Goal: Task Accomplishment & Management: Manage account settings

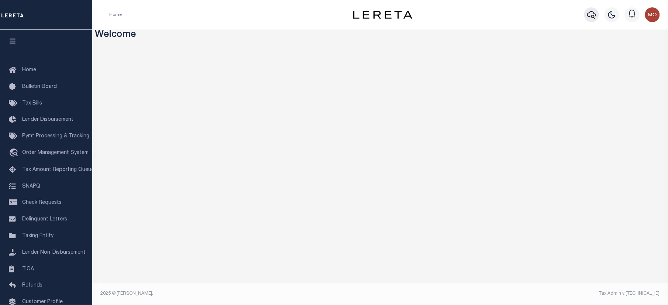
click at [592, 16] on icon "button" at bounding box center [591, 14] width 9 height 9
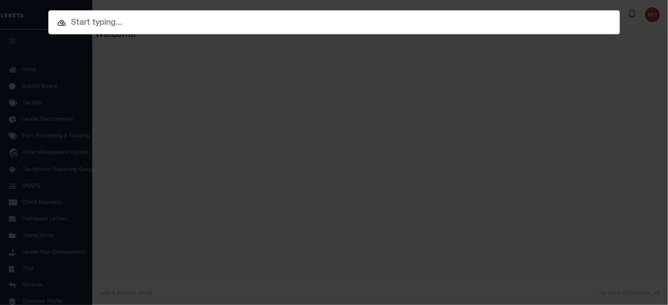
click at [117, 28] on input "text" at bounding box center [333, 23] width 571 height 13
paste input "110015760"
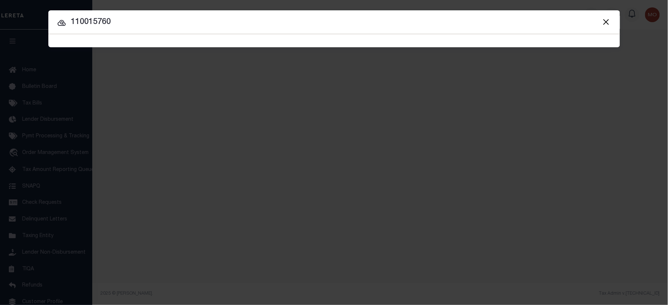
type input "110015760"
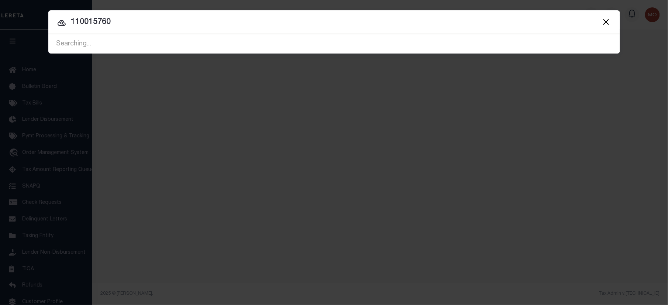
click at [119, 21] on input "110015760" at bounding box center [333, 22] width 571 height 13
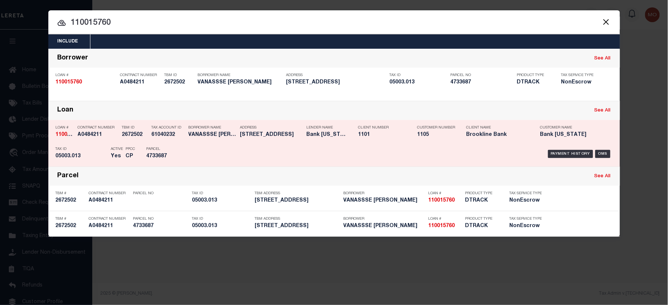
click at [98, 151] on div "Tax ID 05003.013" at bounding box center [82, 153] width 52 height 21
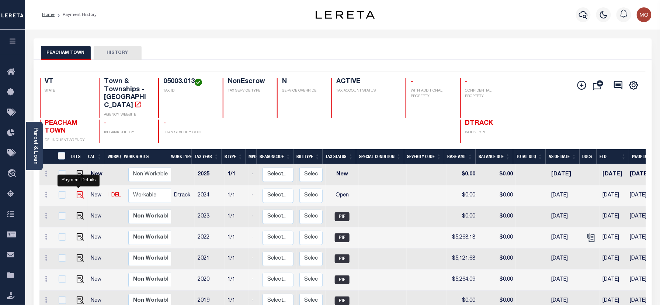
click at [77, 191] on img "" at bounding box center [80, 194] width 7 height 7
checkbox input "true"
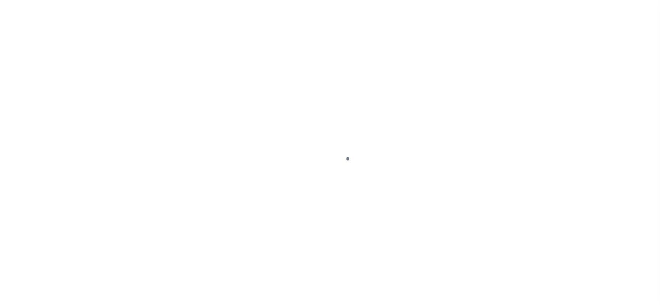
type input "[DATE]"
select select "OP2"
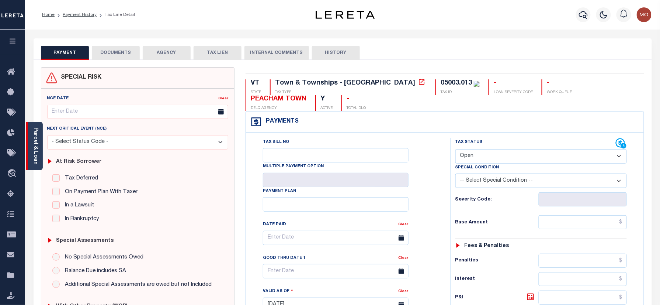
click at [35, 132] on link "Parcel & Loan" at bounding box center [35, 145] width 5 height 37
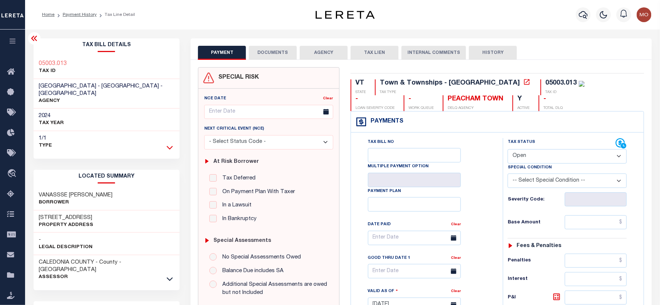
click at [173, 143] on icon at bounding box center [170, 147] width 6 height 8
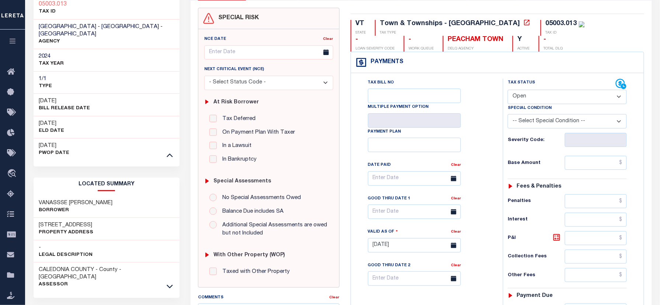
scroll to position [148, 0]
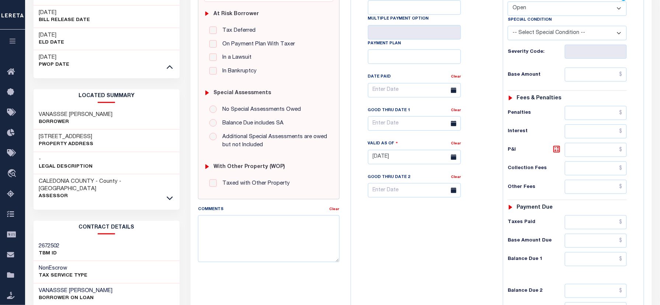
click at [167, 194] on icon at bounding box center [170, 198] width 6 height 8
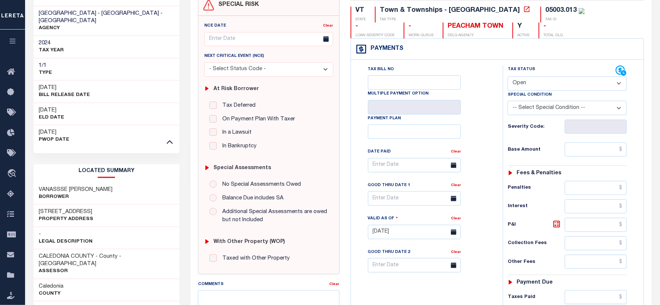
scroll to position [0, 0]
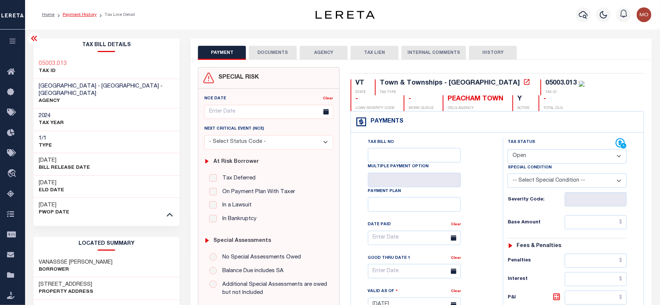
click at [83, 15] on link "Payment History" at bounding box center [80, 15] width 34 height 4
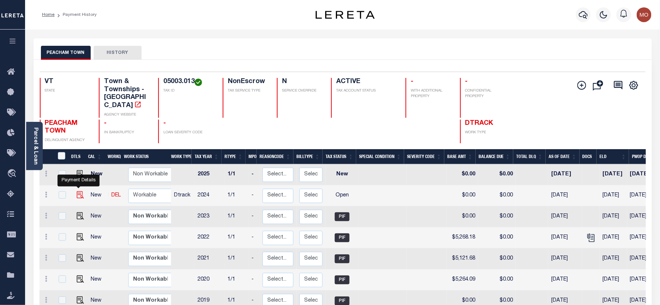
click at [77, 191] on img "" at bounding box center [80, 194] width 7 height 7
checkbox input "true"
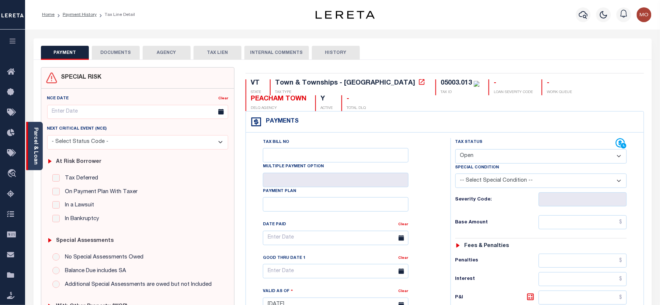
click at [36, 143] on link "Parcel & Loan" at bounding box center [35, 145] width 5 height 37
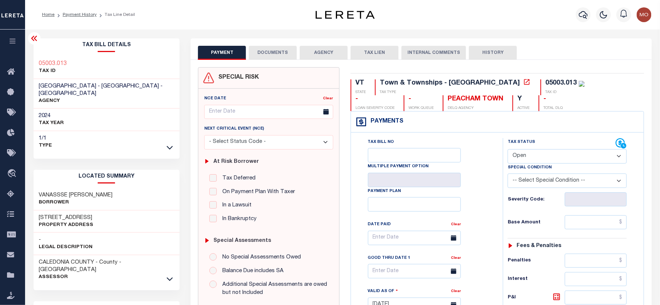
click at [174, 138] on div "1/1 Type" at bounding box center [107, 142] width 146 height 22
click at [169, 143] on icon at bounding box center [170, 147] width 6 height 8
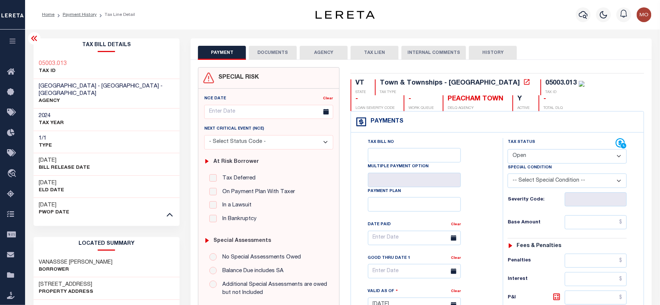
click at [527, 156] on select "- Select Status Code - Open Due/Unpaid Paid Incomplete No Tax Due Internal Refu…" at bounding box center [567, 156] width 119 height 14
click at [524, 161] on select "- Select Status Code - Open Due/Unpaid Paid Incomplete No Tax Due Internal Refu…" at bounding box center [567, 156] width 119 height 14
click at [533, 161] on select "- Select Status Code - Open Due/Unpaid Paid Incomplete No Tax Due Internal Refu…" at bounding box center [567, 156] width 119 height 14
click at [533, 154] on select "- Select Status Code - Open Due/Unpaid Paid Incomplete No Tax Due Internal Refu…" at bounding box center [567, 156] width 119 height 14
click at [526, 180] on select "-- Select Special Condition -- 3RD PARTY TAX LIEN AGENCY TAX LIEN (A.K.A Inside…" at bounding box center [567, 180] width 119 height 14
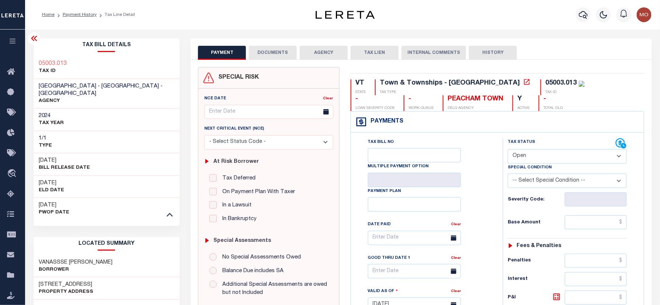
click at [533, 158] on select "- Select Status Code - Open Due/Unpaid Paid Incomplete No Tax Due Internal Refu…" at bounding box center [567, 156] width 119 height 14
select select "PYD"
click at [508, 150] on select "- Select Status Code - Open Due/Unpaid Paid Incomplete No Tax Due Internal Refu…" at bounding box center [567, 156] width 119 height 14
type input "09/08/2025"
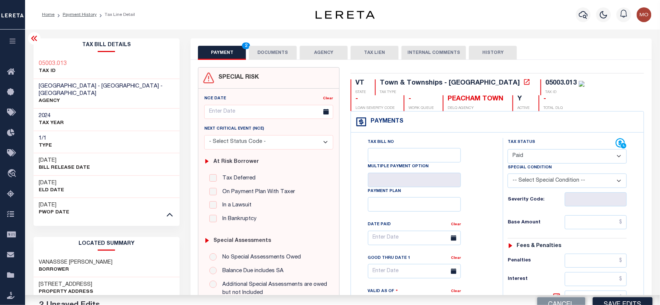
click at [488, 203] on div "Tax Bill No Multiple Payment Option Payment Plan Clear" at bounding box center [426, 241] width 134 height 207
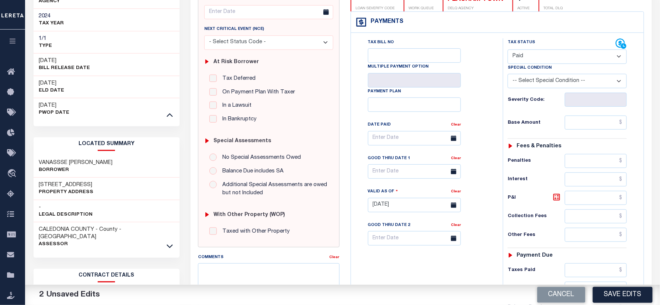
scroll to position [197, 0]
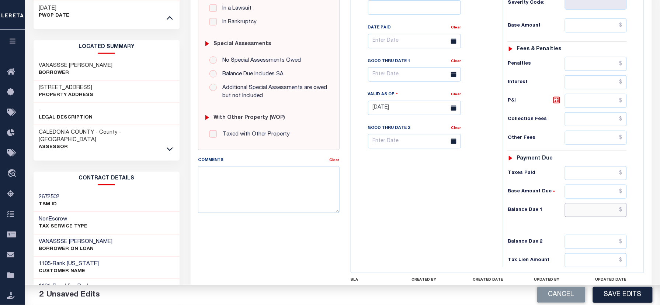
click at [583, 213] on input "text" at bounding box center [596, 210] width 62 height 14
click at [298, 182] on textarea "Comments" at bounding box center [268, 189] width 141 height 46
type input "$0.00"
click at [282, 180] on textarea "Comments" at bounding box center [268, 189] width 141 height 46
click at [219, 172] on textarea "As per taxes are paid in full" at bounding box center [268, 189] width 141 height 46
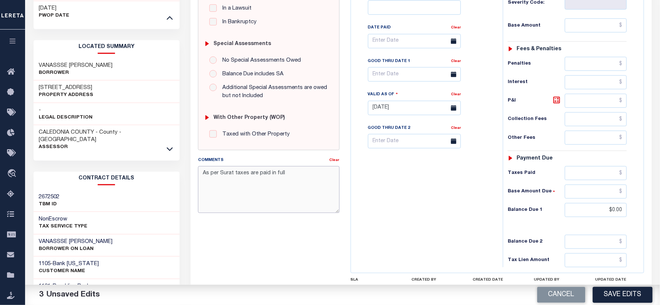
type textarea "As per Surat taxes are paid in full"
click at [431, 221] on div "Tax Bill No Multiple Payment Option Payment Plan Clear" at bounding box center [425, 104] width 145 height 326
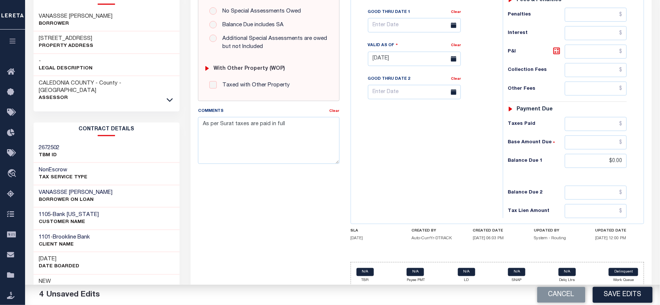
drag, startPoint x: 619, startPoint y: 299, endPoint x: 472, endPoint y: 228, distance: 162.8
click at [619, 299] on button "Save Edits" at bounding box center [623, 295] width 60 height 16
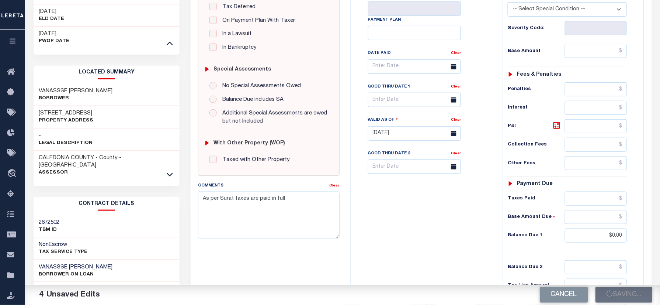
scroll to position [98, 0]
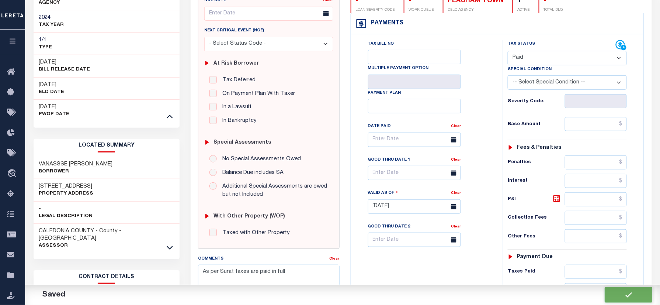
checkbox input "false"
type input "$0"
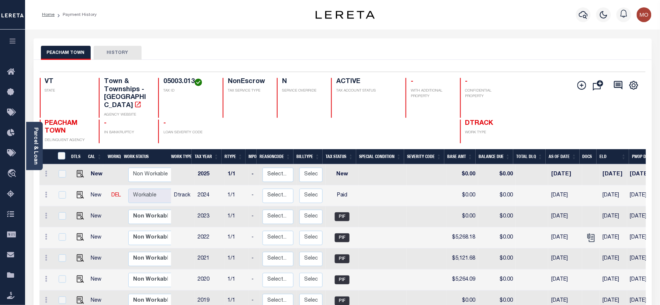
click at [339, 52] on div "PEACHAM TOWN HISTORY" at bounding box center [343, 53] width 604 height 14
click at [580, 14] on icon "button" at bounding box center [583, 15] width 9 height 8
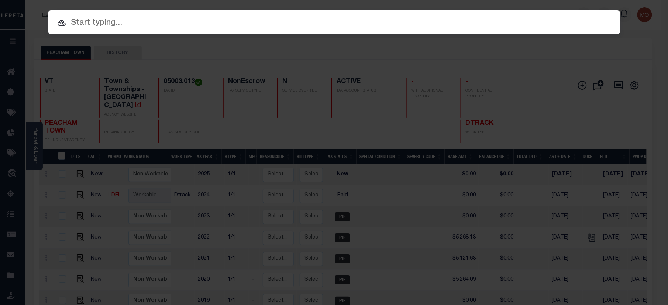
click at [145, 23] on input "text" at bounding box center [333, 23] width 571 height 13
paste input "25059ND"
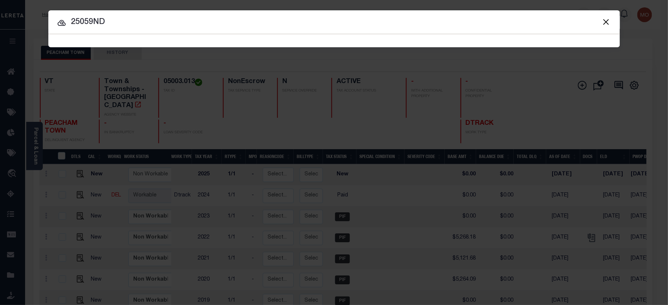
type input "25059ND"
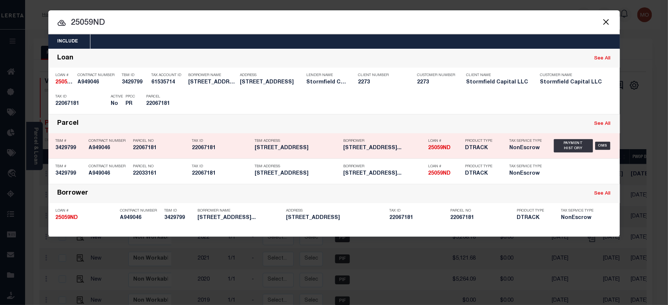
click at [141, 155] on div "Parcel No 22067181" at bounding box center [160, 145] width 55 height 21
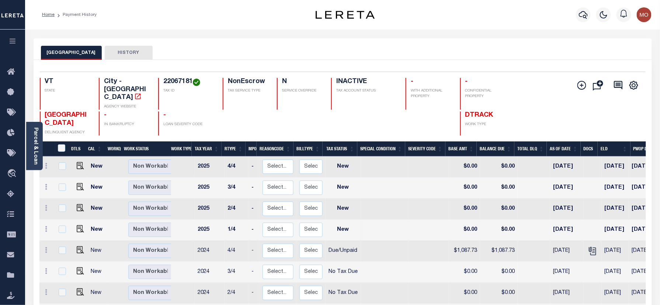
scroll to position [49, 0]
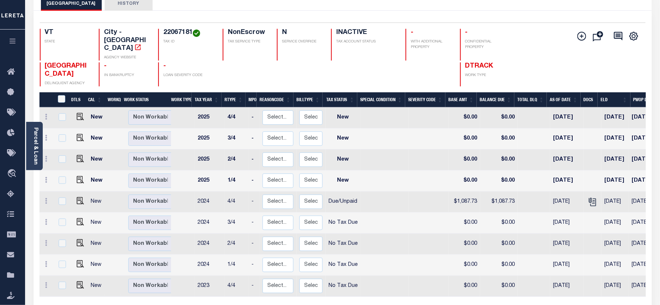
drag, startPoint x: 568, startPoint y: 24, endPoint x: 546, endPoint y: 36, distance: 24.8
click at [568, 24] on div "Selected 9 Results 1 Items per page 25 50 100 VT STATE City - VT AGENCY WEBSITE…" at bounding box center [343, 55] width 618 height 64
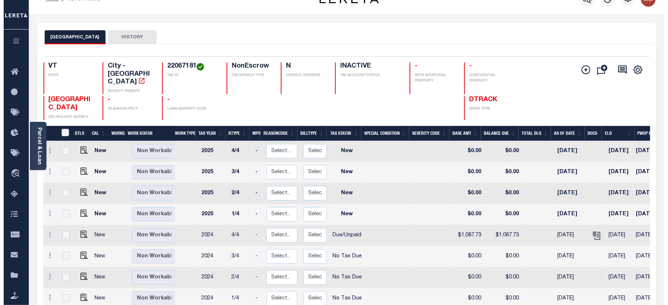
scroll to position [0, 0]
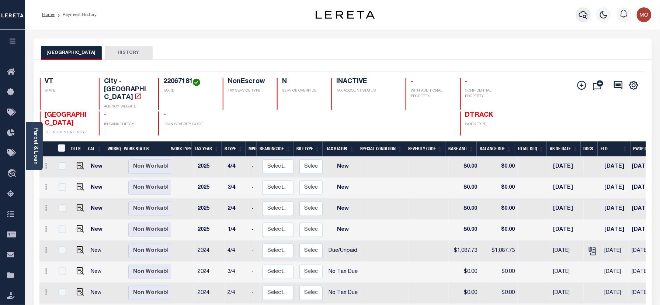
click at [585, 18] on icon "button" at bounding box center [583, 15] width 9 height 8
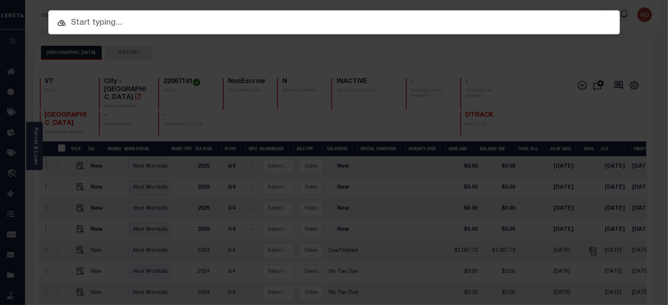
click at [142, 25] on input "text" at bounding box center [333, 23] width 571 height 13
paste input "1747037321"
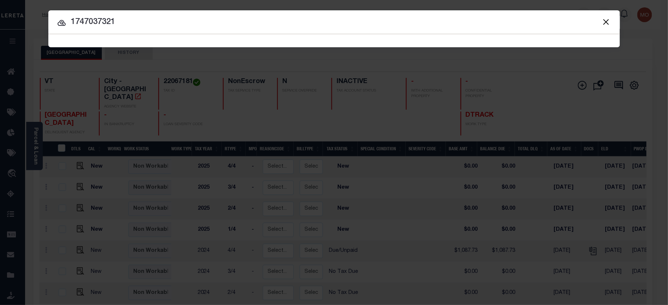
type input "1747037321"
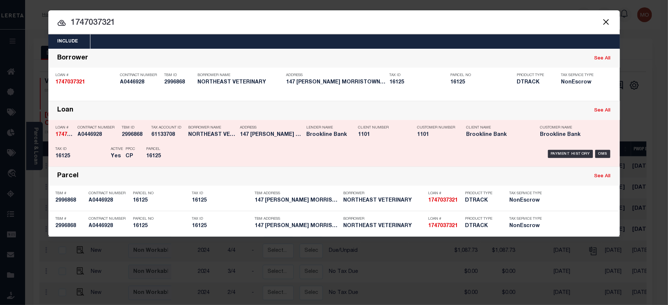
click at [106, 148] on div "Active Yes" at bounding box center [112, 153] width 15 height 21
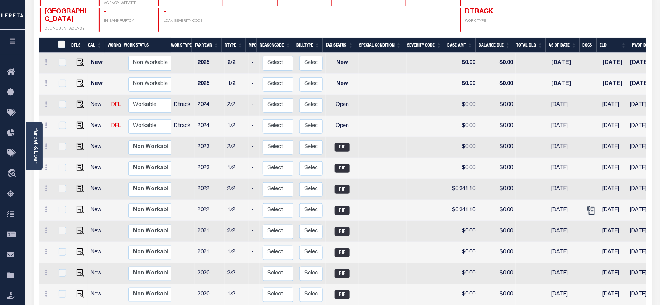
scroll to position [62, 0]
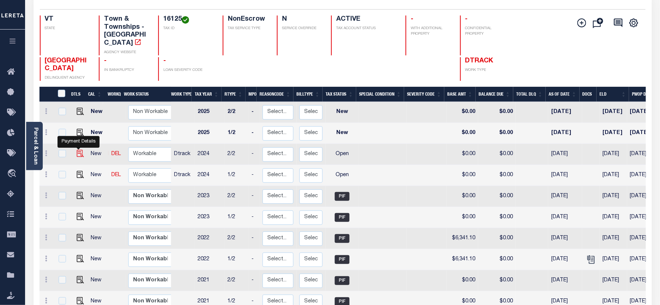
click at [79, 150] on img "" at bounding box center [80, 153] width 7 height 7
checkbox input "true"
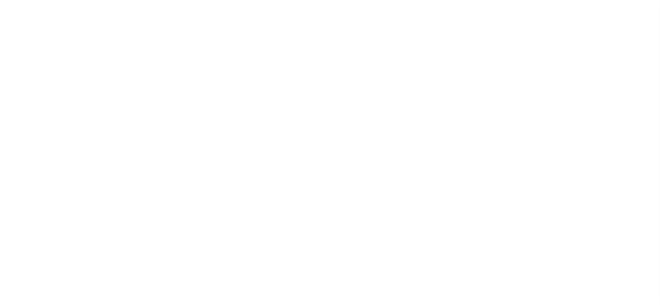
select select "OP2"
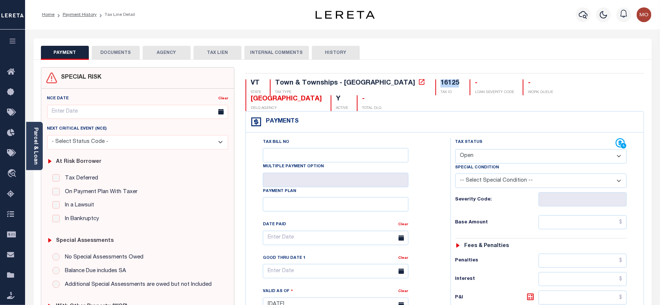
drag, startPoint x: 376, startPoint y: 82, endPoint x: 393, endPoint y: 83, distance: 17.7
click at [441, 83] on div "16125" at bounding box center [450, 83] width 18 height 7
click at [77, 14] on link "Payment History" at bounding box center [80, 15] width 34 height 4
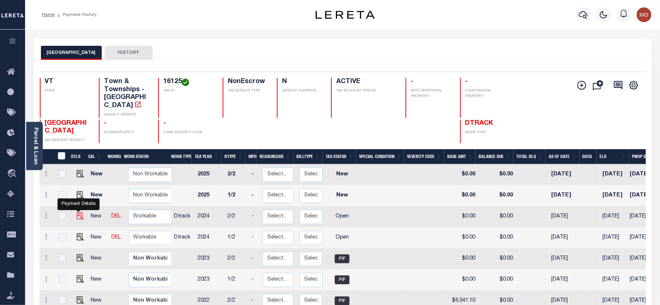
click at [79, 212] on img "" at bounding box center [80, 215] width 7 height 7
checkbox input "true"
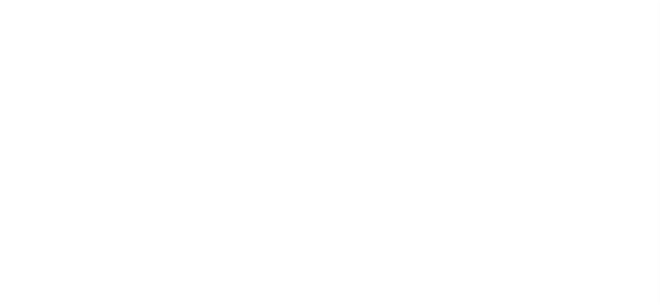
select select "OP2"
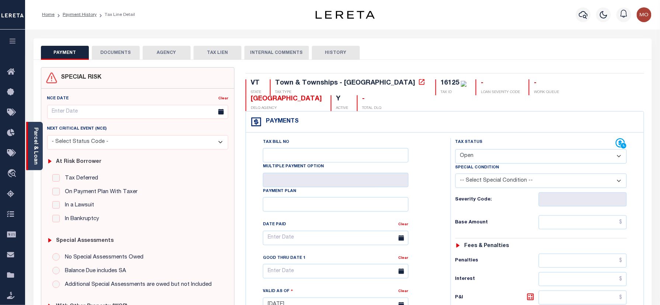
click at [38, 146] on link "Parcel & Loan" at bounding box center [35, 145] width 5 height 37
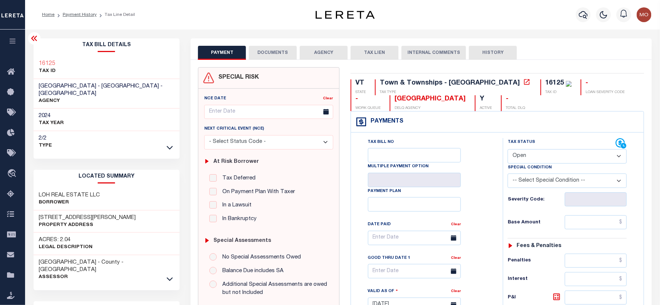
click at [468, 143] on div "Tax Bill No Multiple Payment Option Payment Plan Clear" at bounding box center [426, 241] width 134 height 207
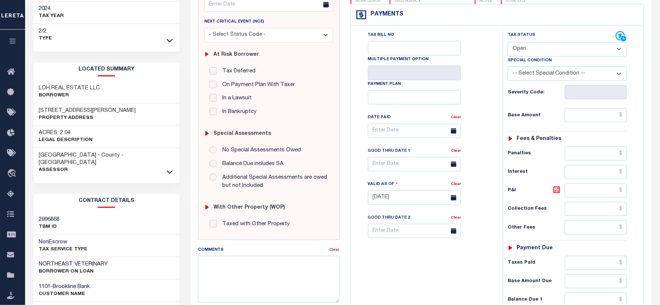
scroll to position [197, 0]
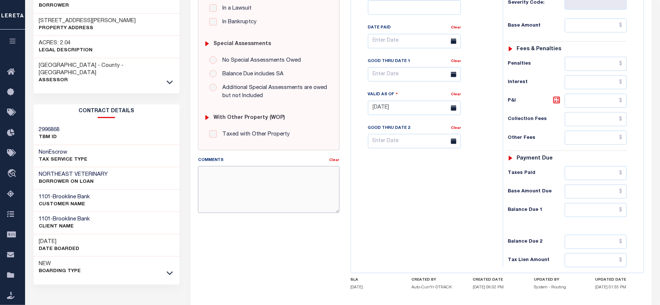
click at [263, 196] on textarea "Comments" at bounding box center [268, 189] width 141 height 46
drag, startPoint x: 273, startPoint y: 176, endPoint x: 190, endPoint y: 182, distance: 83.2
click at [190, 182] on div "PAYMENT DOCUMENTS AGENCY DELINQUENT PAYEE" at bounding box center [421, 101] width 472 height 519
type textarea "As per Sara taxes are paid in full"
type input "[DATE]"
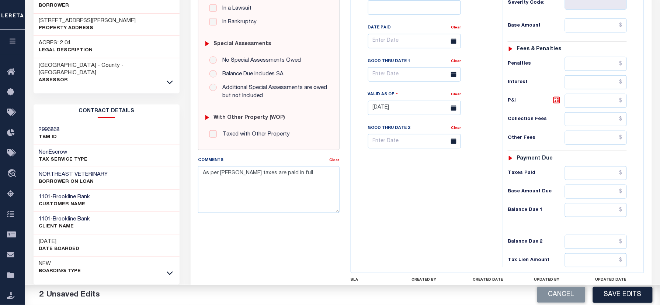
drag, startPoint x: 264, startPoint y: 253, endPoint x: 388, endPoint y: 274, distance: 125.3
click at [264, 253] on div "SPECIAL RISK NCE Date Clear - Select Status Code -" at bounding box center [269, 108] width 152 height 474
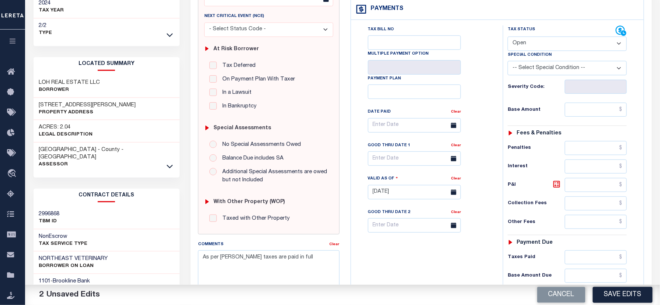
scroll to position [49, 0]
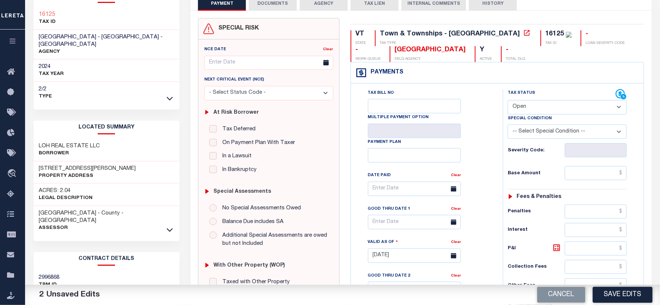
click at [536, 111] on select "- Select Status Code - Open Due/Unpaid Paid Incomplete No Tax Due Internal Refu…" at bounding box center [567, 107] width 119 height 14
select select "PYD"
click at [508, 101] on select "- Select Status Code - Open Due/Unpaid Paid Incomplete No Tax Due Internal Refu…" at bounding box center [567, 107] width 119 height 14
click at [487, 156] on div "Tax Bill No Multiple Payment Option Payment Plan Clear" at bounding box center [426, 192] width 134 height 207
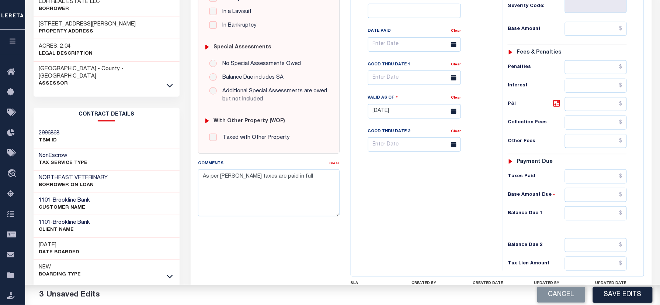
scroll to position [259, 0]
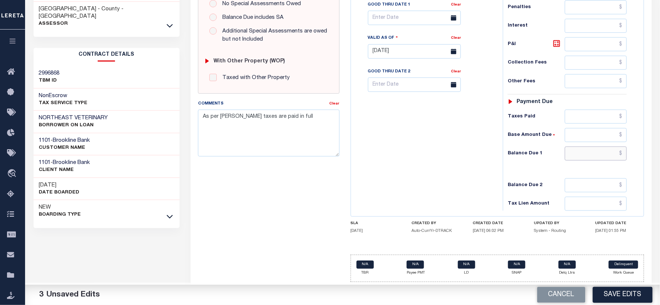
click at [582, 152] on input "text" at bounding box center [596, 153] width 62 height 14
type input "$0.00"
click at [619, 293] on button "Save Edits" at bounding box center [623, 295] width 60 height 16
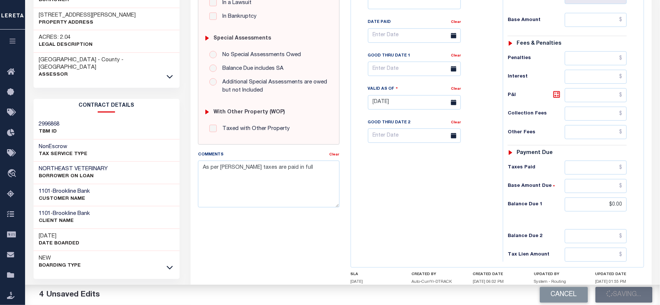
scroll to position [160, 0]
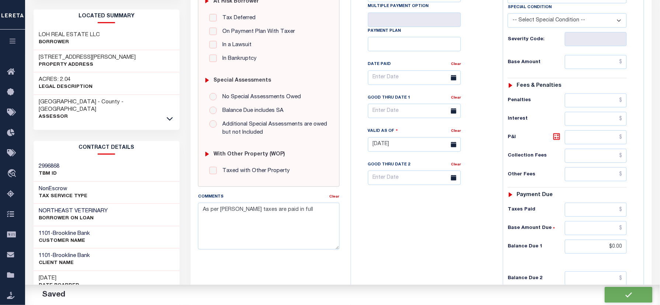
checkbox input "false"
type input "$0"
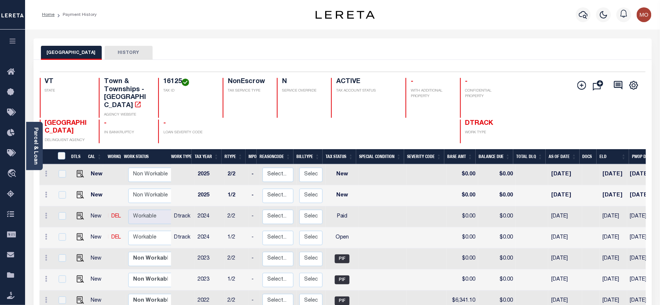
scroll to position [3, 0]
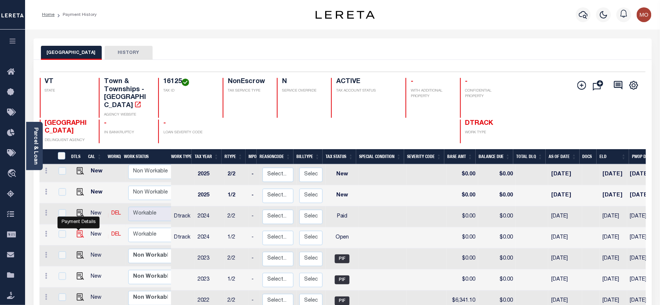
click at [77, 230] on img "" at bounding box center [80, 233] width 7 height 7
checkbox input "true"
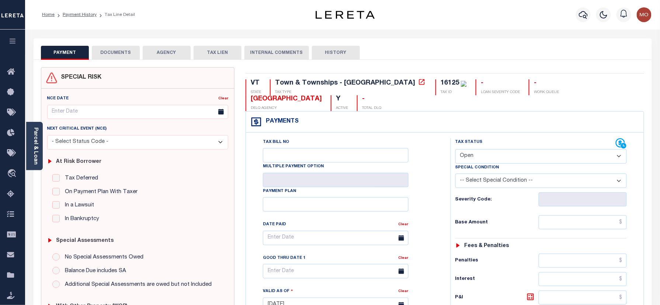
click at [502, 158] on select "- Select Status Code - Open Due/Unpaid Paid Incomplete No Tax Due Internal Refu…" at bounding box center [542, 156] width 172 height 14
select select "PYD"
click at [456, 150] on select "- Select Status Code - Open Due/Unpaid Paid Incomplete No Tax Due Internal Refu…" at bounding box center [542, 156] width 172 height 14
type input "[DATE]"
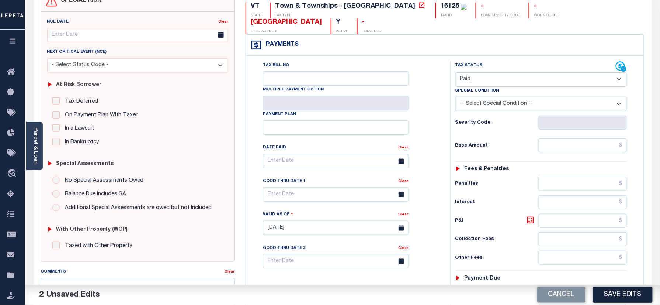
scroll to position [148, 0]
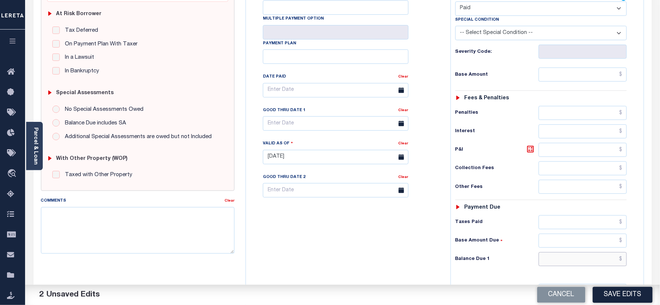
click at [565, 266] on input "text" at bounding box center [583, 259] width 89 height 14
type input "$0.00"
click at [148, 231] on textarea "Comments" at bounding box center [138, 230] width 194 height 46
paste textarea "As per Sara taxes are paid in full"
type textarea "As per Sara taxes are paid in full"
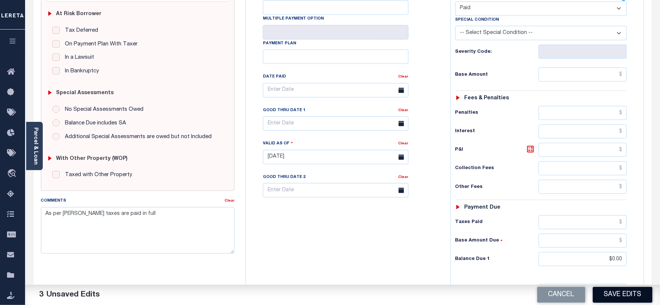
click at [623, 295] on button "Save Edits" at bounding box center [623, 295] width 60 height 16
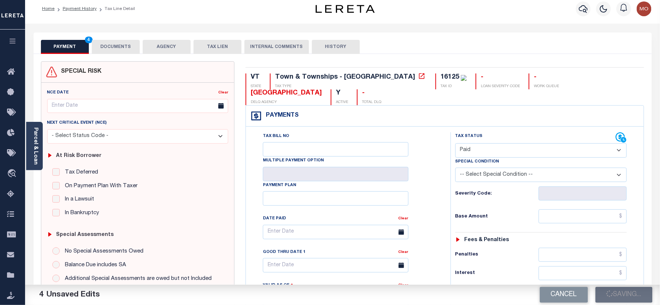
scroll to position [0, 0]
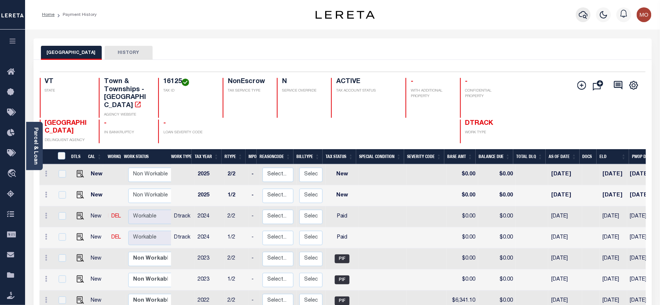
click at [584, 15] on icon "button" at bounding box center [583, 14] width 9 height 9
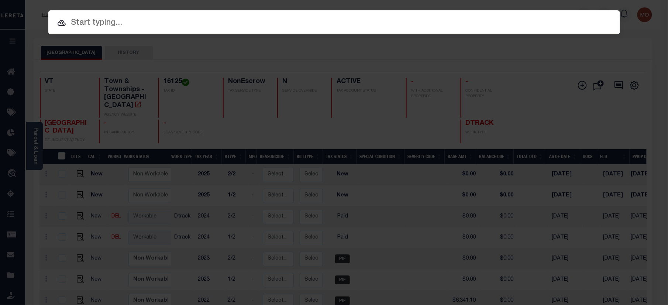
click at [122, 21] on input "text" at bounding box center [333, 23] width 571 height 13
paste input "16501066-00003"
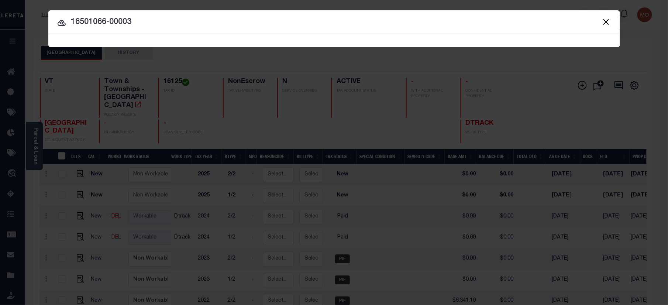
type input "16501066-00003"
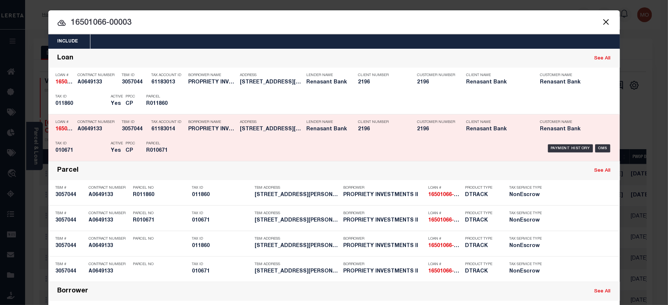
click at [80, 139] on div "Tax ID 010671" at bounding box center [82, 148] width 52 height 21
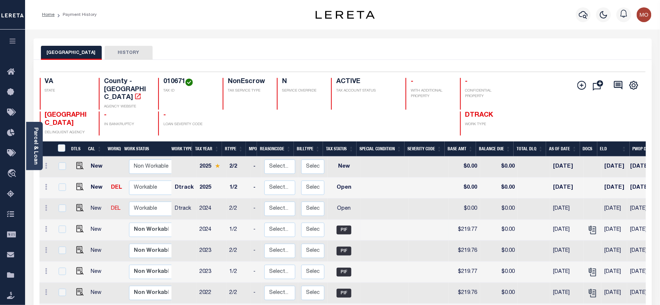
scroll to position [49, 0]
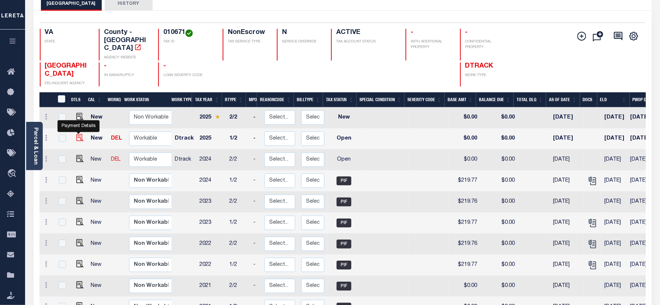
click at [76, 134] on img "" at bounding box center [79, 137] width 7 height 7
checkbox input "true"
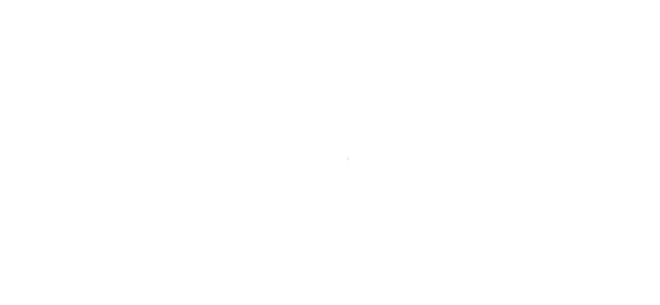
select select "OP2"
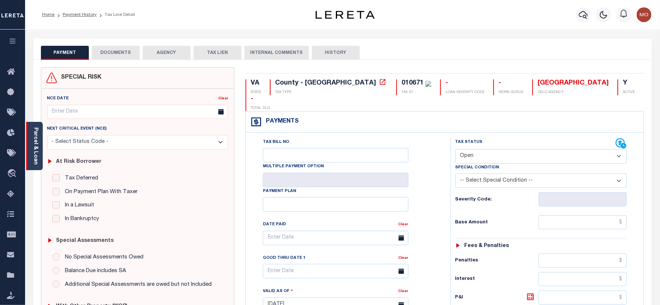
click at [35, 147] on link "Parcel & Loan" at bounding box center [35, 145] width 5 height 37
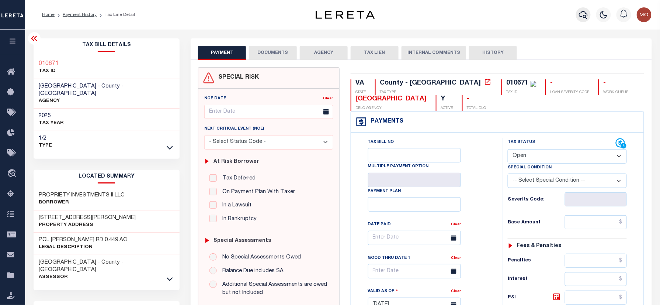
click at [590, 11] on button "button" at bounding box center [583, 14] width 15 height 15
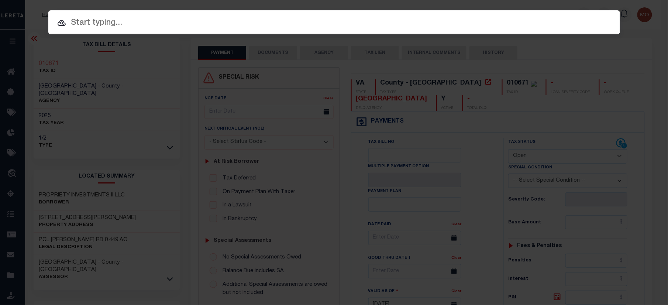
click at [130, 27] on input "text" at bounding box center [333, 23] width 571 height 13
paste input "7210414"
type input "7210414"
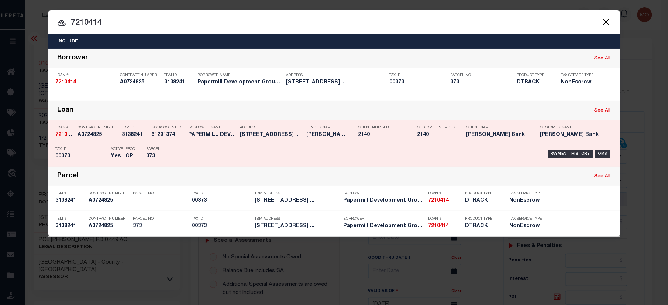
click at [147, 157] on h5 "373" at bounding box center [162, 156] width 33 height 6
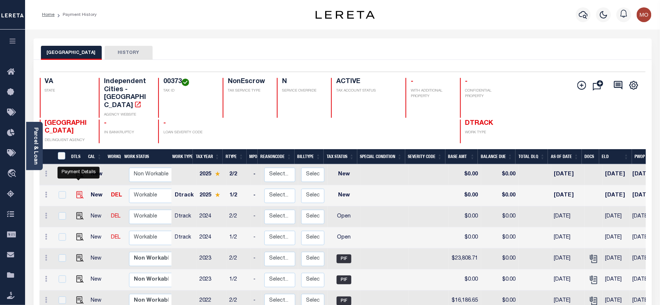
click at [78, 191] on img "" at bounding box center [79, 194] width 7 height 7
checkbox input "true"
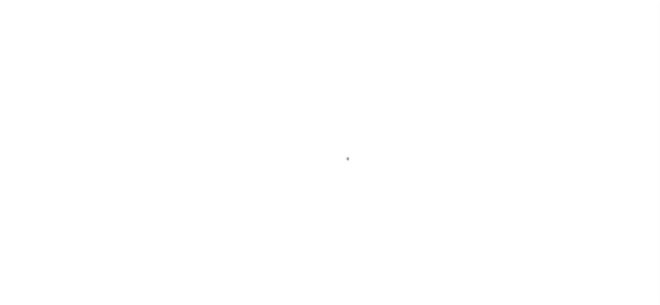
checkbox input "false"
type input "[DATE]"
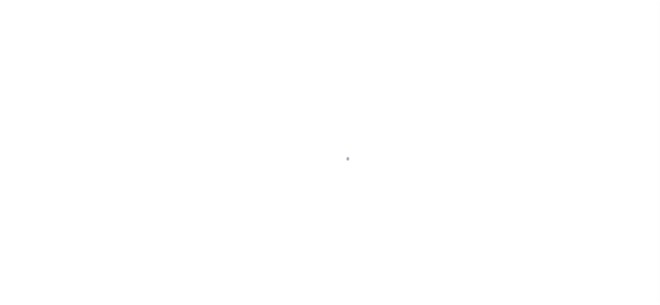
select select "NW2"
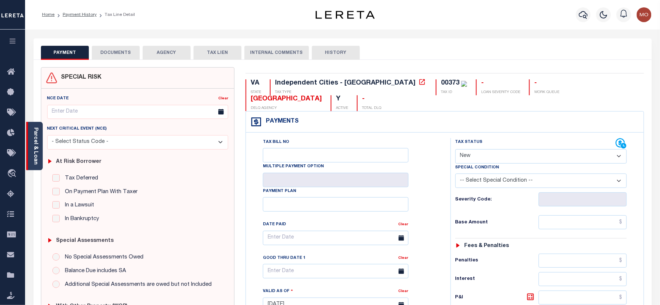
click at [29, 139] on div "Parcel & Loan" at bounding box center [34, 146] width 17 height 48
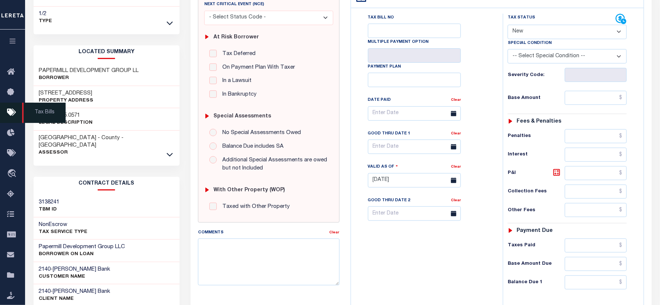
scroll to position [49, 0]
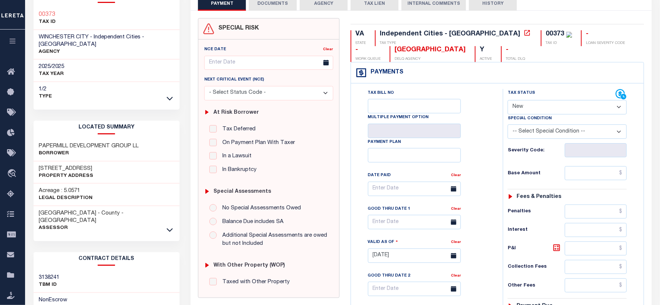
click at [191, 86] on div "SPECIAL RISK NCE Date Clear" at bounding box center [421, 257] width 461 height 492
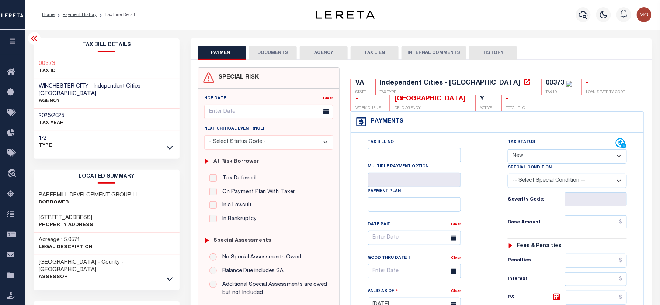
click at [351, 191] on div "Payments Warning! Search Status is not "Completed", amounts can not be keyed. T…" at bounding box center [498, 290] width 294 height 359
click at [80, 15] on link "Payment History" at bounding box center [80, 15] width 34 height 4
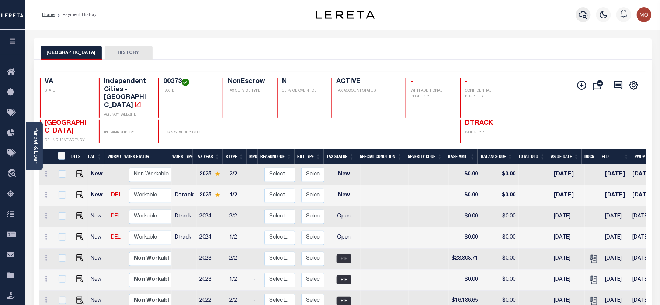
click at [585, 15] on icon "button" at bounding box center [583, 15] width 9 height 8
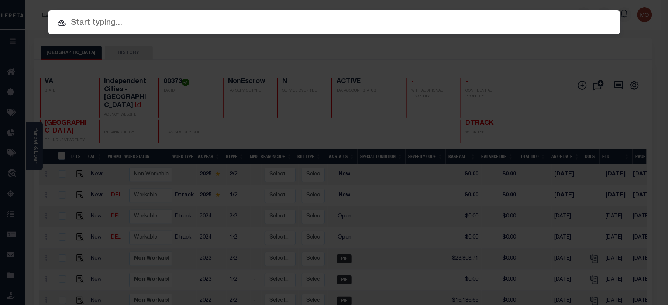
click at [107, 19] on input "text" at bounding box center [333, 23] width 571 height 13
paste input "16502190"
type input "16502190"
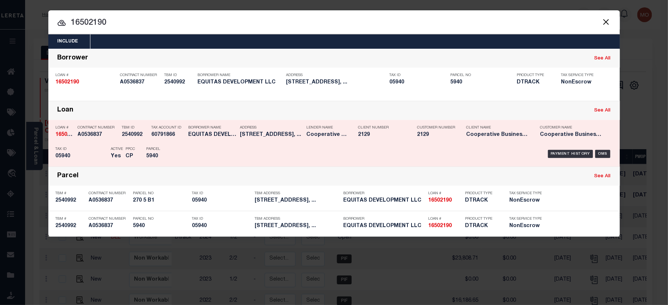
click at [169, 163] on div "Parcel 5940" at bounding box center [162, 153] width 33 height 21
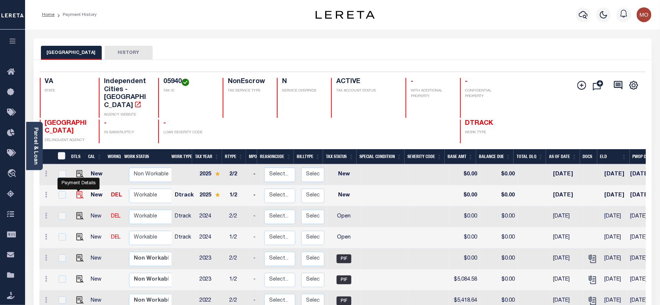
click at [78, 191] on img "" at bounding box center [79, 194] width 7 height 7
checkbox input "true"
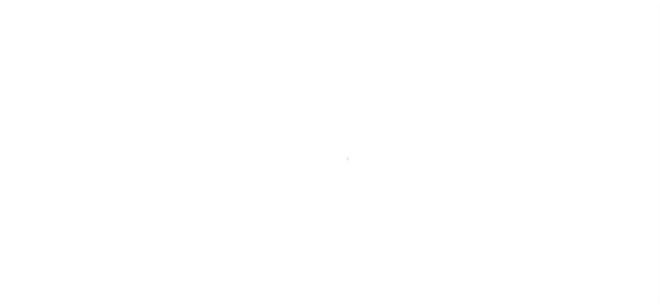
select select "NW2"
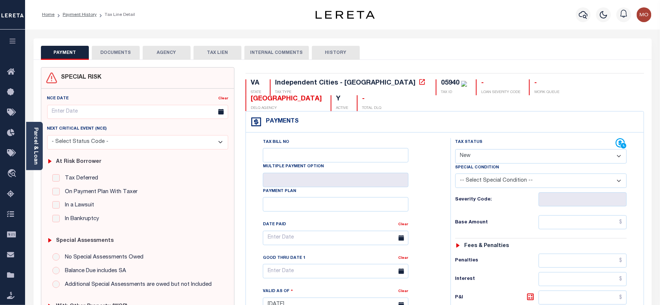
click at [43, 152] on div "NCE Date Clear Next Critical Event (NCE)" at bounding box center [137, 213] width 193 height 249
click at [33, 149] on link "Parcel & Loan" at bounding box center [35, 145] width 5 height 37
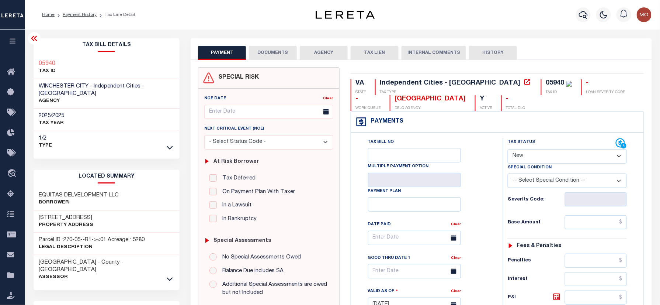
scroll to position [148, 0]
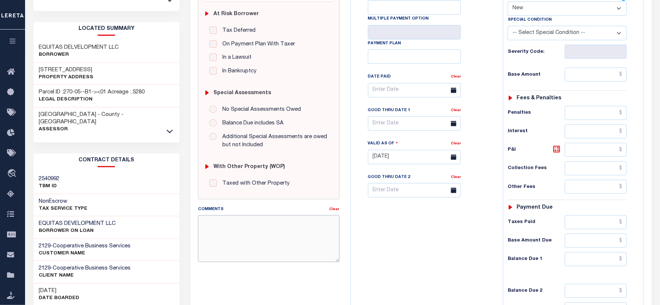
click at [260, 242] on textarea "Comments" at bounding box center [268, 238] width 141 height 46
type textarea "As per [PERSON_NAME] taxes are paid in full"
type input "[DATE]"
click at [471, 236] on div "Tax Bill No Multiple Payment Option Payment Plan Clear" at bounding box center [425, 153] width 145 height 326
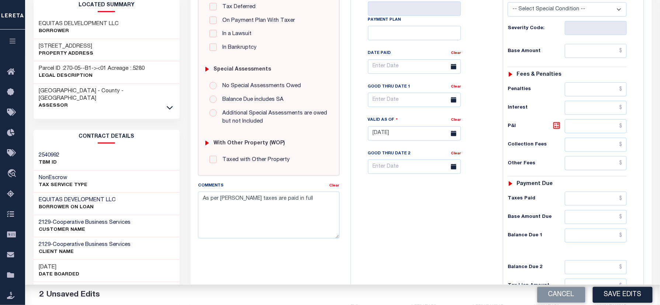
scroll to position [18, 0]
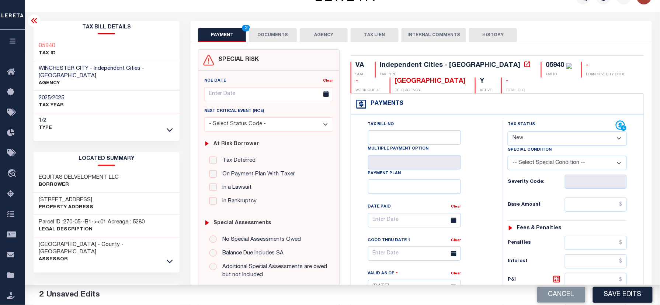
click at [532, 138] on select "- Select Status Code - Open Due/Unpaid Paid Incomplete No Tax Due Internal Refu…" at bounding box center [567, 138] width 119 height 14
select select "PYD"
click at [508, 132] on select "- Select Status Code - Open Due/Unpaid Paid Incomplete No Tax Due Internal Refu…" at bounding box center [567, 138] width 119 height 14
click at [479, 190] on div "Tax Bill No Multiple Payment Option Payment Plan Clear" at bounding box center [426, 223] width 134 height 207
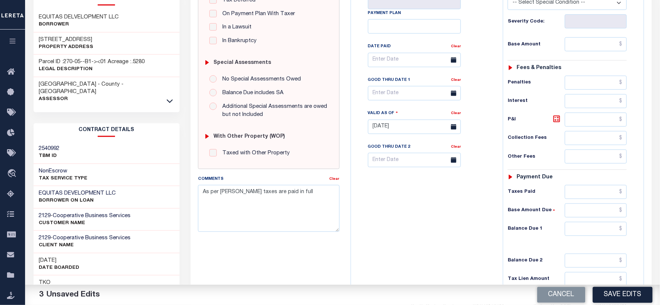
scroll to position [263, 0]
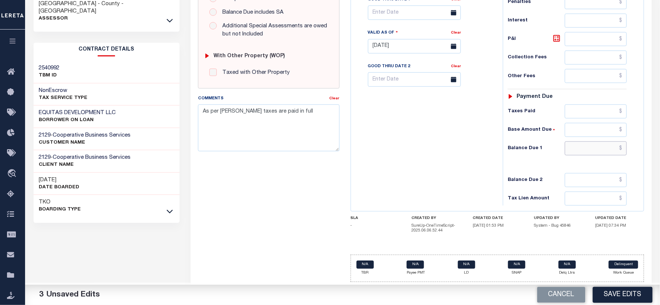
click at [583, 143] on input "text" at bounding box center [596, 148] width 62 height 14
type input "$0.00"
click at [625, 293] on button "Save Edits" at bounding box center [623, 295] width 60 height 16
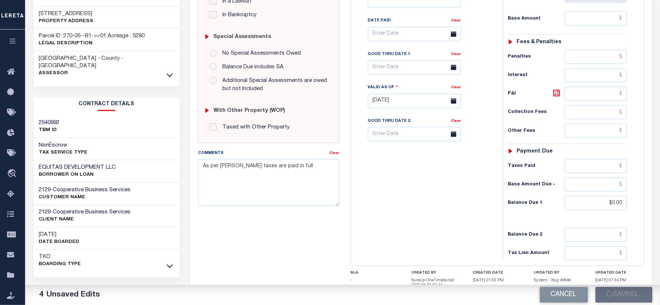
scroll to position [116, 0]
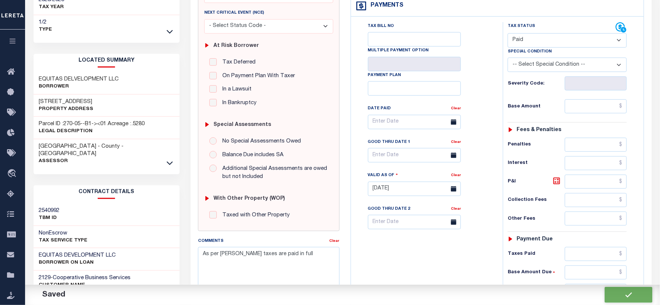
checkbox input "false"
type input "$0"
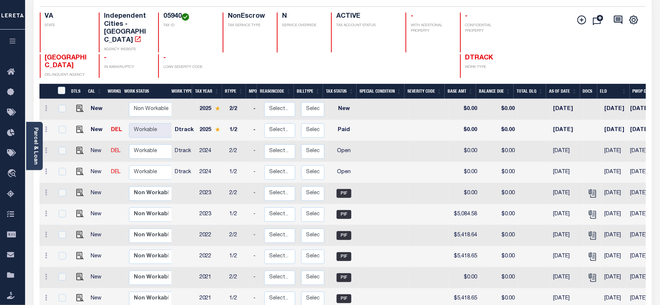
scroll to position [49, 0]
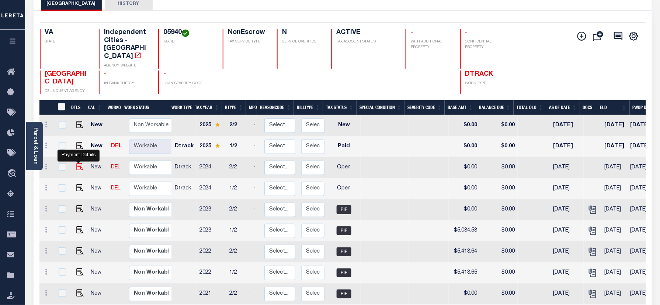
click at [79, 163] on img "" at bounding box center [79, 166] width 7 height 7
checkbox input "true"
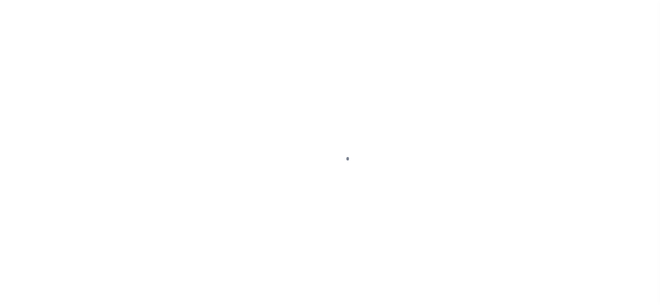
checkbox input "false"
type input "[DATE]"
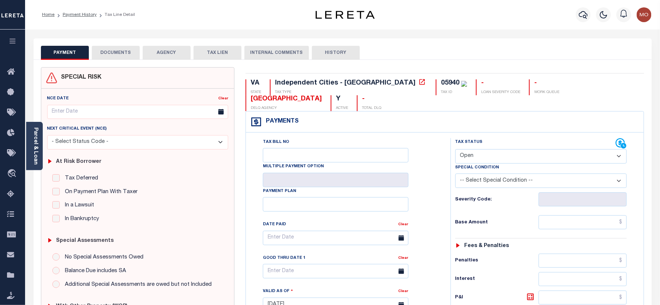
click at [253, 17] on div "Home Payment History Tax Line Detail" at bounding box center [165, 14] width 258 height 15
click at [494, 149] on select "- Select Status Code - Open Due/Unpaid Paid Incomplete No Tax Due Internal Refu…" at bounding box center [542, 156] width 172 height 14
select select "PYD"
click at [456, 149] on select "- Select Status Code - Open Due/Unpaid Paid Incomplete No Tax Due Internal Refu…" at bounding box center [542, 156] width 172 height 14
type input "[DATE]"
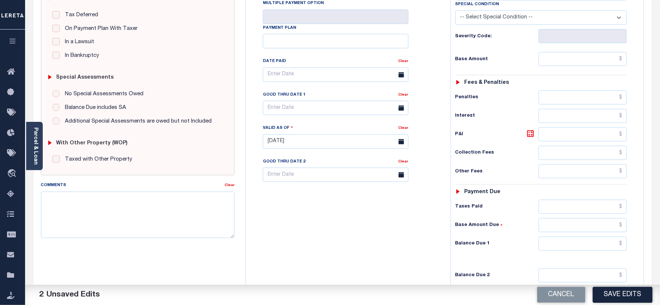
scroll to position [242, 0]
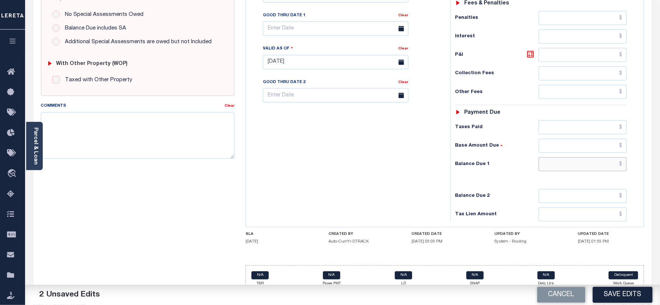
click at [564, 157] on input "text" at bounding box center [583, 164] width 89 height 14
type input "$0.00"
click at [146, 152] on textarea "Comments" at bounding box center [138, 135] width 194 height 46
paste textarea "As per Jennifer taxes are paid in full"
type textarea "As per Jennifer taxes are paid in full"
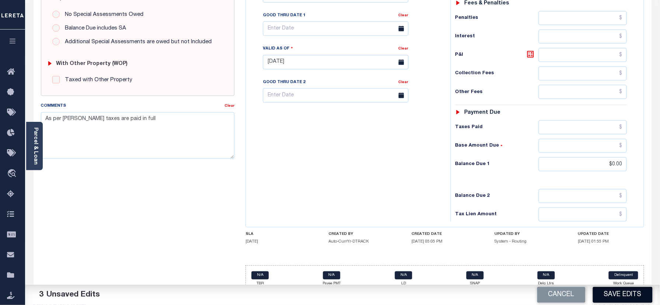
click at [615, 300] on button "Save Edits" at bounding box center [623, 295] width 60 height 16
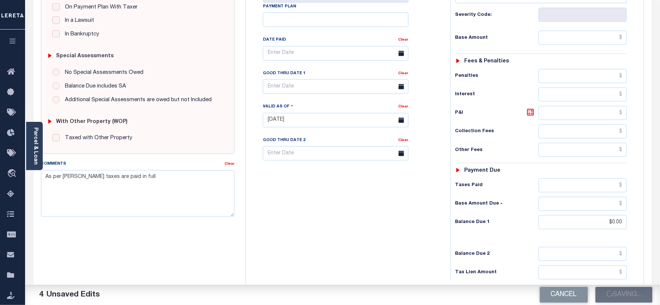
scroll to position [144, 0]
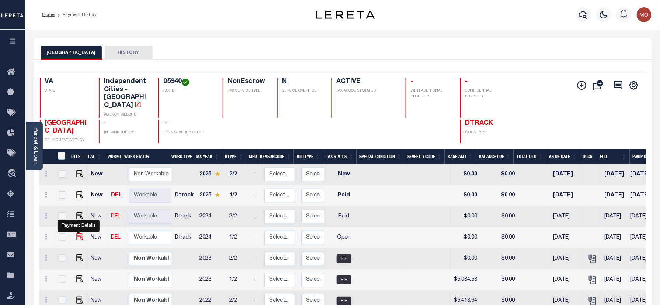
click at [79, 233] on img "" at bounding box center [79, 236] width 7 height 7
checkbox input "true"
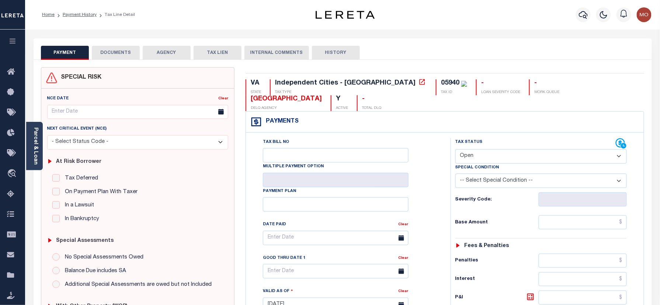
click at [493, 149] on select "- Select Status Code - Open Due/Unpaid Paid Incomplete No Tax Due Internal Refu…" at bounding box center [542, 156] width 172 height 14
select select "PYD"
click at [456, 149] on select "- Select Status Code - Open Due/Unpaid Paid Incomplete No Tax Due Internal Refu…" at bounding box center [542, 156] width 172 height 14
type input "[DATE]"
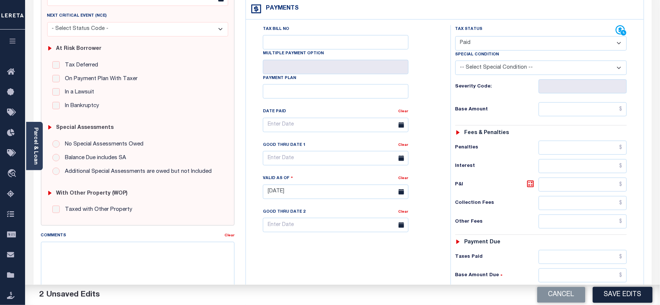
scroll to position [197, 0]
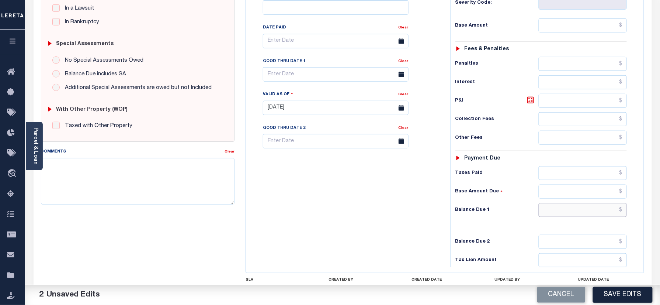
click at [564, 203] on input "text" at bounding box center [583, 210] width 89 height 14
type input "$0.00"
click at [103, 179] on textarea "Comments" at bounding box center [138, 181] width 194 height 46
paste textarea "As per Jennifer taxes are paid in full"
type textarea "As per Jennifer taxes are paid in full"
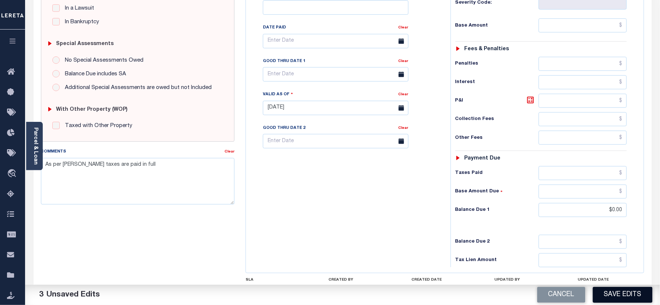
click at [624, 293] on button "Save Edits" at bounding box center [623, 295] width 60 height 16
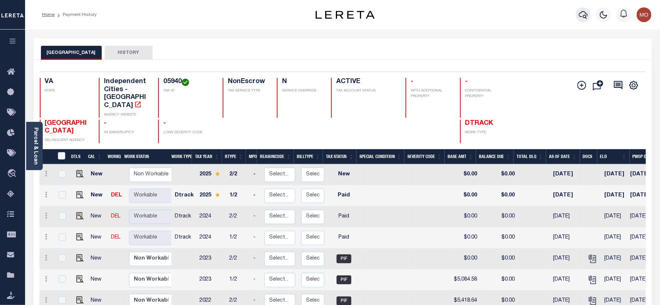
click at [581, 13] on icon "button" at bounding box center [583, 14] width 9 height 9
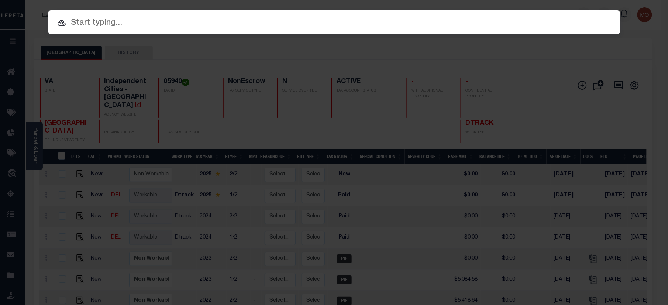
click at [94, 17] on input "text" at bounding box center [333, 23] width 571 height 13
paste input "7210414"
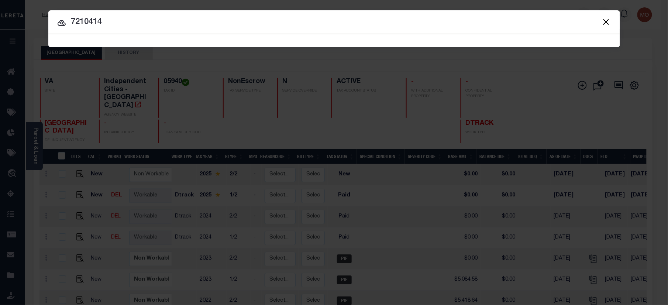
type input "7210414"
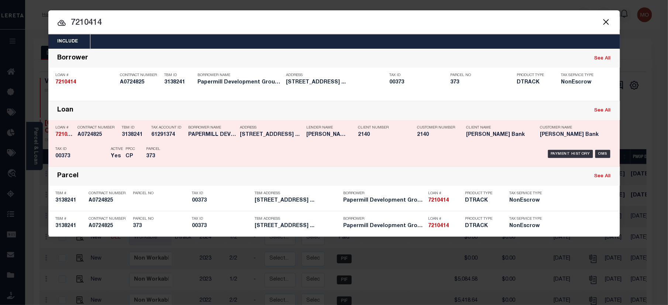
click at [135, 151] on div "PPCC CP" at bounding box center [131, 153] width 10 height 21
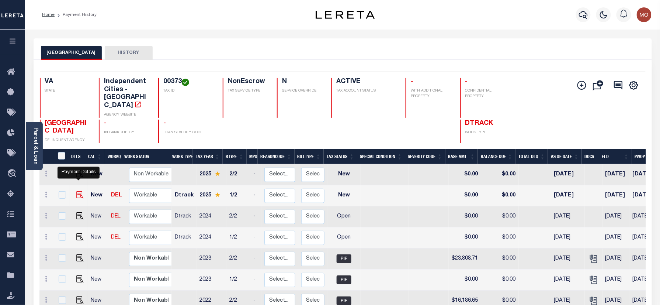
click at [80, 191] on img "" at bounding box center [79, 194] width 7 height 7
checkbox input "true"
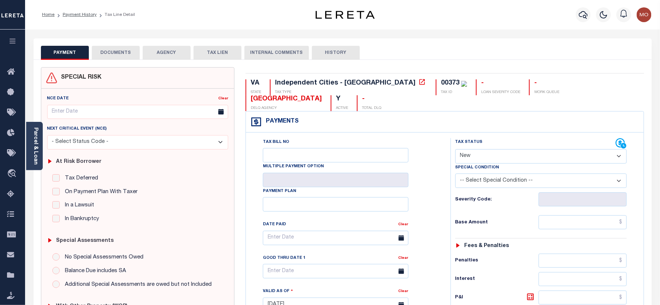
click at [478, 149] on select "- Select Status Code - Open Due/Unpaid Paid Incomplete No Tax Due Internal Refu…" at bounding box center [542, 156] width 172 height 14
select select "PYD"
click at [456, 149] on select "- Select Status Code - Open Due/Unpaid Paid Incomplete No Tax Due Internal Refu…" at bounding box center [542, 156] width 172 height 14
type input "[DATE]"
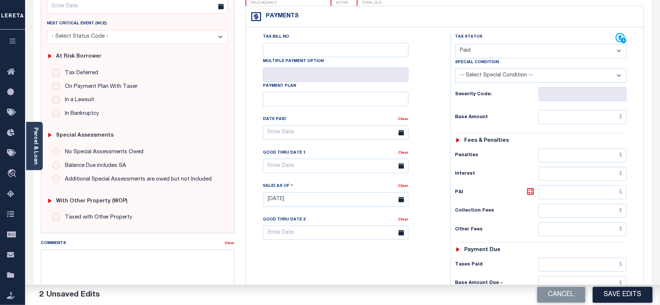
scroll to position [197, 0]
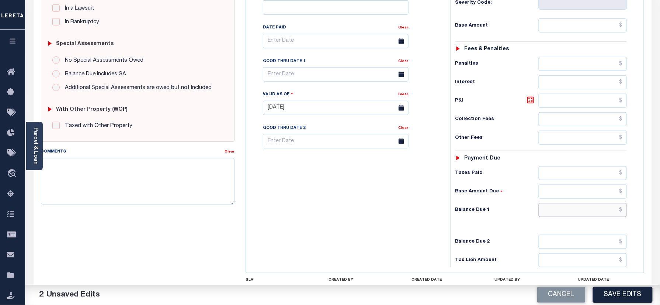
click at [561, 203] on input "text" at bounding box center [583, 210] width 89 height 14
type input "$0.00"
click at [166, 167] on textarea "Comments" at bounding box center [138, 181] width 194 height 46
paste textarea "As per Jennifer taxes are paid in full"
type textarea "As per Jennifer taxes are paid in full"
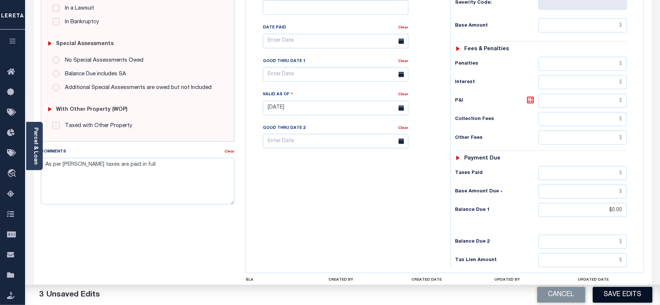
click at [611, 293] on button "Save Edits" at bounding box center [623, 295] width 60 height 16
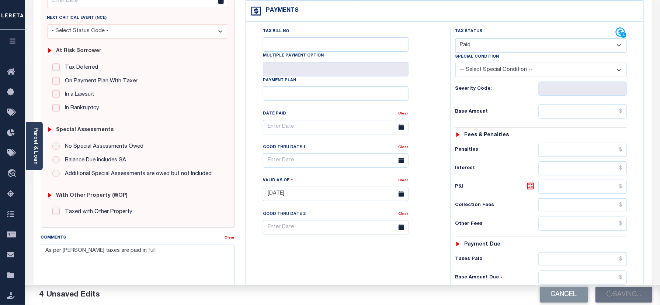
scroll to position [98, 0]
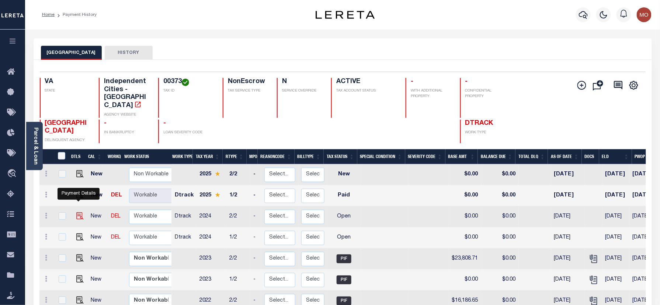
click at [76, 212] on img "" at bounding box center [79, 215] width 7 height 7
checkbox input "true"
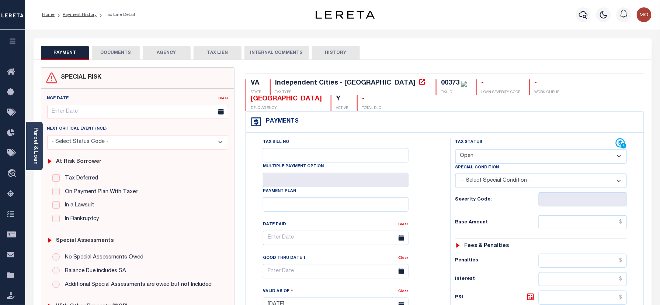
click at [487, 149] on select "- Select Status Code - Open Due/Unpaid Paid Incomplete No Tax Due Internal Refu…" at bounding box center [542, 156] width 172 height 14
select select "PYD"
click at [456, 149] on select "- Select Status Code - Open Due/Unpaid Paid Incomplete No Tax Due Internal Refu…" at bounding box center [542, 156] width 172 height 14
type input "[DATE]"
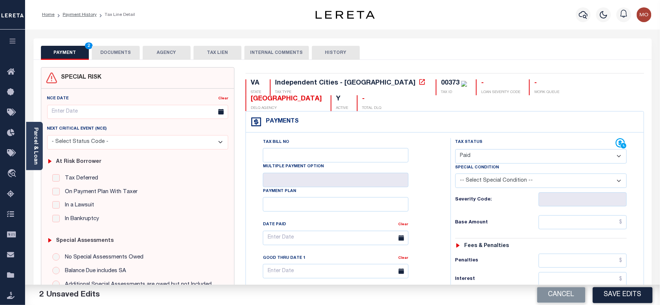
click at [434, 185] on div "Tax Bill No Multiple Payment Option Payment Plan Clear" at bounding box center [346, 241] width 186 height 207
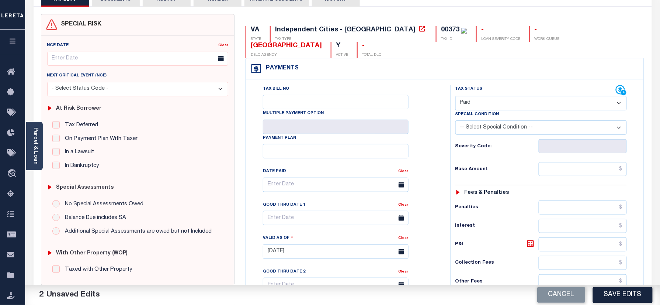
scroll to position [197, 0]
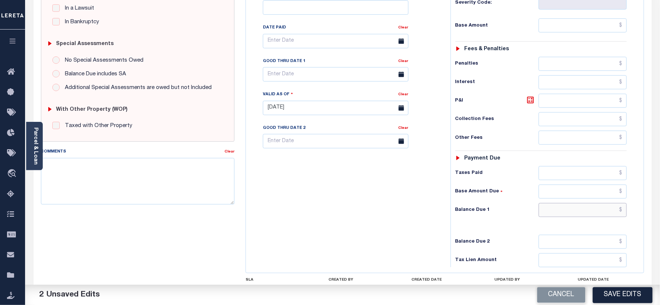
click at [564, 203] on input "text" at bounding box center [583, 210] width 89 height 14
type input "$0.00"
click at [139, 191] on textarea "Comments" at bounding box center [138, 181] width 194 height 46
paste textarea "As per [PERSON_NAME] taxes are paid in full"
type textarea "As per [PERSON_NAME] taxes are paid in full"
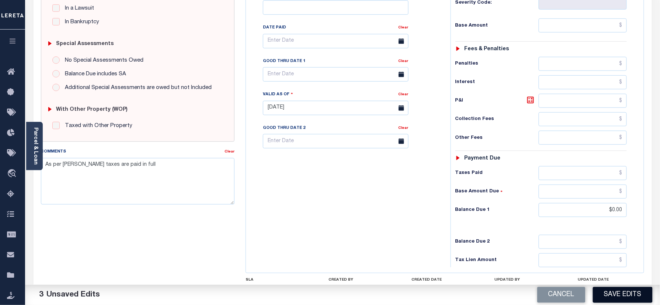
click at [614, 291] on button "Save Edits" at bounding box center [623, 295] width 60 height 16
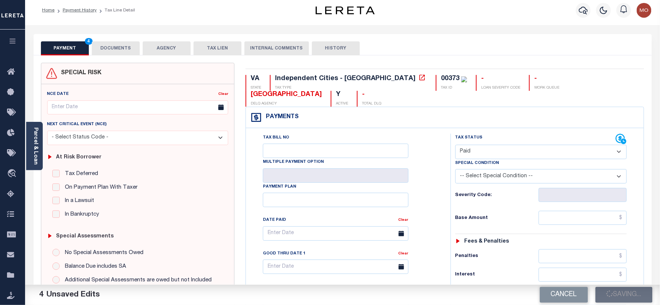
scroll to position [0, 0]
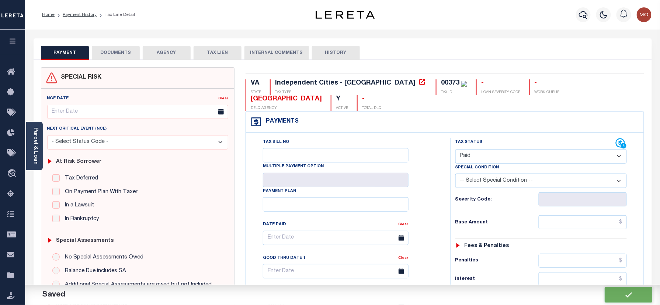
checkbox input "false"
type input "$0"
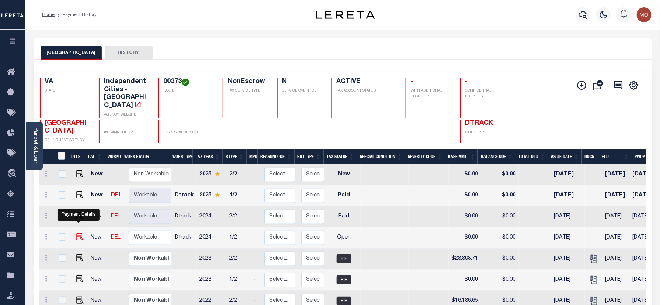
click at [77, 233] on img "" at bounding box center [79, 236] width 7 height 7
checkbox input "true"
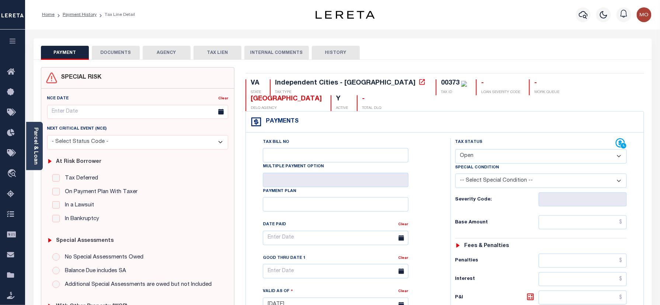
drag, startPoint x: 482, startPoint y: 142, endPoint x: 484, endPoint y: 149, distance: 7.5
click at [482, 149] on select "- Select Status Code - Open Due/Unpaid Paid Incomplete No Tax Due Internal Refu…" at bounding box center [542, 156] width 172 height 14
select select "PYD"
click at [456, 149] on select "- Select Status Code - Open Due/Unpaid Paid Incomplete No Tax Due Internal Refu…" at bounding box center [542, 156] width 172 height 14
type input "[DATE]"
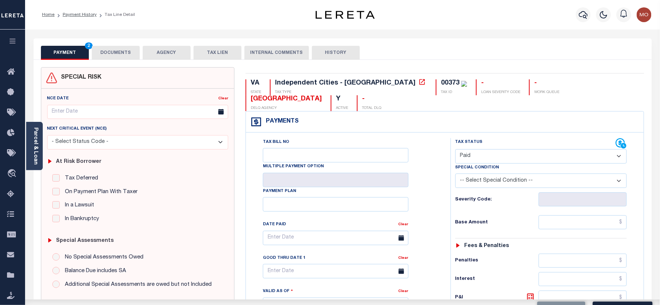
click at [430, 186] on div "Tax Bill No Multiple Payment Option Payment Plan Clear" at bounding box center [346, 241] width 186 height 207
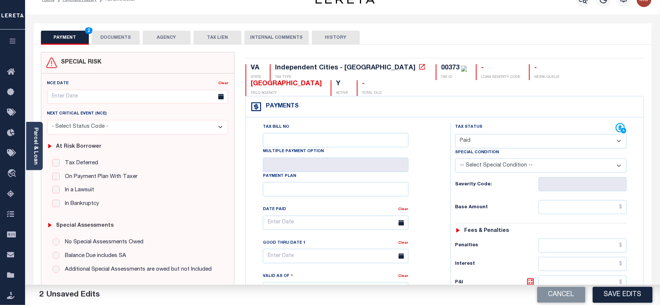
scroll to position [197, 0]
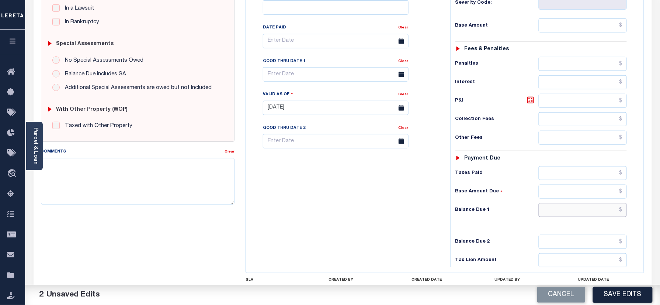
click at [564, 203] on input "text" at bounding box center [583, 210] width 89 height 14
type input "$0.00"
click at [158, 177] on textarea "Comments" at bounding box center [138, 181] width 194 height 46
paste textarea "As per [PERSON_NAME] taxes are paid in full"
type textarea "As per [PERSON_NAME] taxes are paid in full"
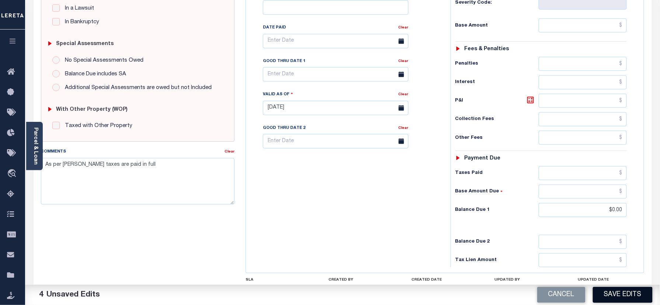
click at [611, 297] on button "Save Edits" at bounding box center [623, 295] width 60 height 16
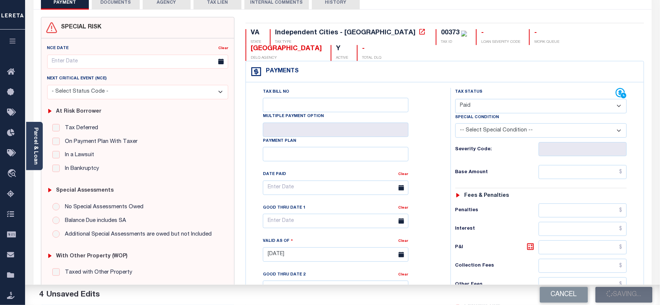
scroll to position [49, 0]
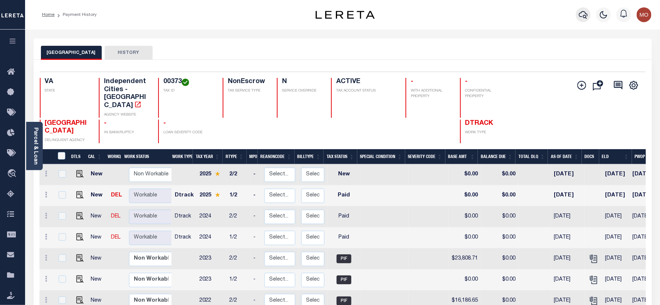
click at [583, 12] on icon "button" at bounding box center [583, 15] width 9 height 8
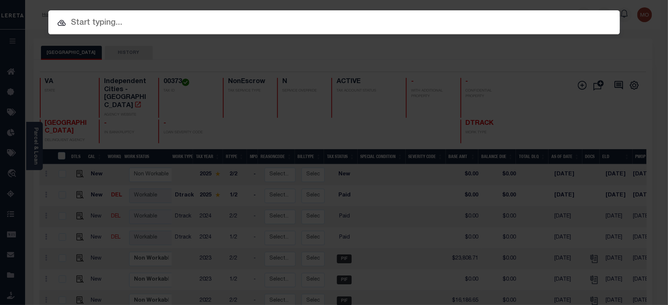
click at [125, 30] on input "text" at bounding box center [333, 23] width 571 height 13
paste input "16503886"
type input "16503886"
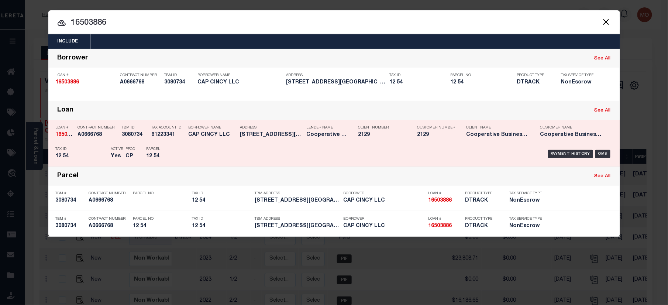
click at [105, 146] on div "Active Yes" at bounding box center [112, 153] width 15 height 21
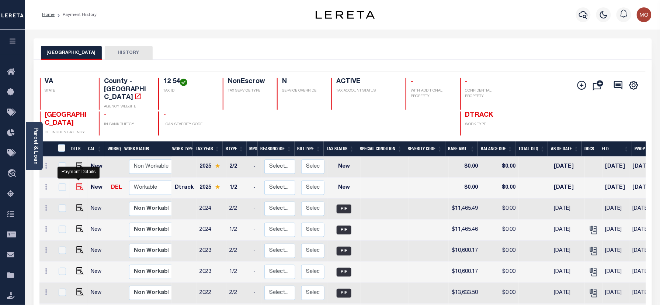
click at [79, 183] on img "" at bounding box center [79, 186] width 7 height 7
checkbox input "true"
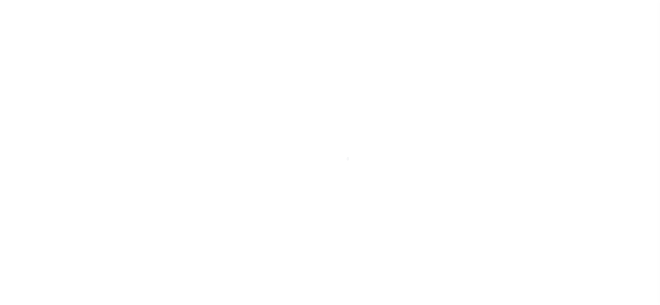
select select "NW2"
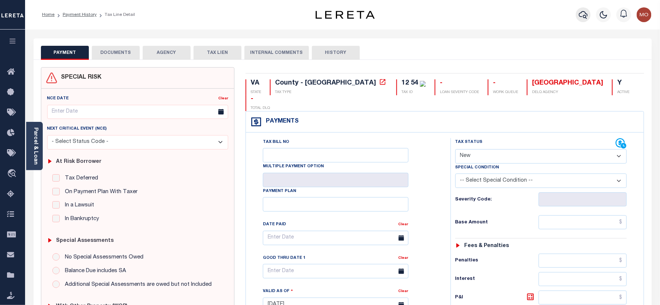
click at [583, 13] on icon "button" at bounding box center [583, 14] width 9 height 9
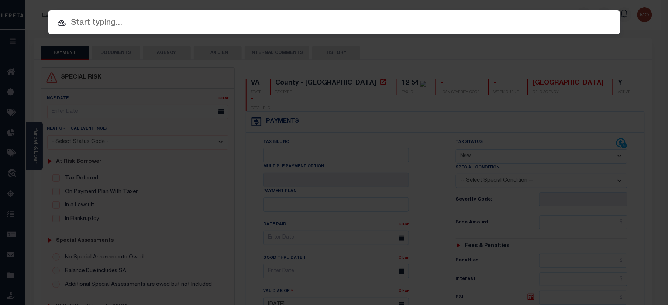
click at [104, 24] on input "text" at bounding box center [333, 23] width 571 height 13
paste input "6196184"
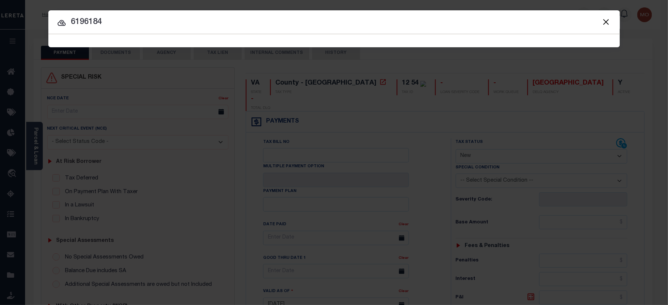
type input "6196184"
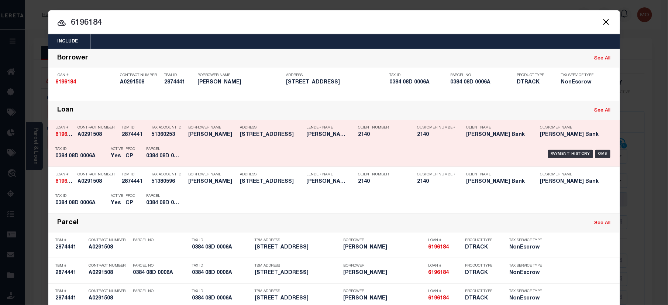
click at [96, 150] on p "Tax ID" at bounding box center [82, 149] width 52 height 4
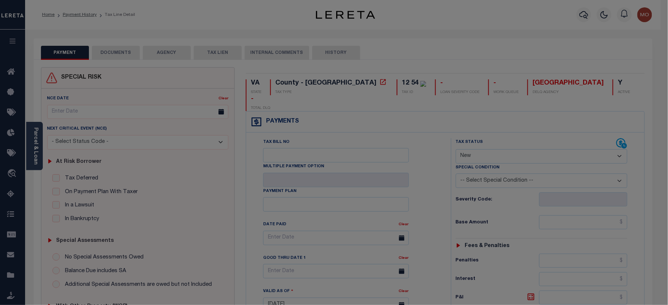
click at [96, 146] on div "Tax ID 0384 08D 0006A" at bounding box center [82, 135] width 52 height 21
